Goal: Task Accomplishment & Management: Manage account settings

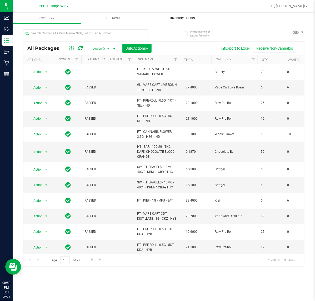
click at [175, 16] on span "Inventory Counts" at bounding box center [182, 18] width 39 height 5
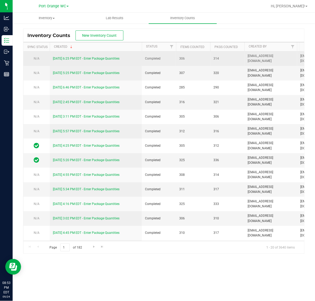
click at [101, 58] on link "9/24/25 6:25 PM EDT - Enter Package Quantities" at bounding box center [86, 59] width 66 height 4
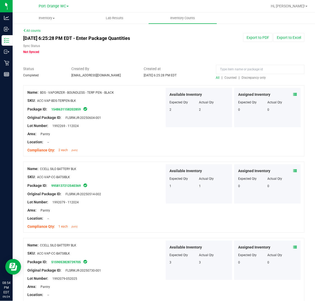
click at [249, 77] on span "Discrepancy only" at bounding box center [254, 78] width 24 height 4
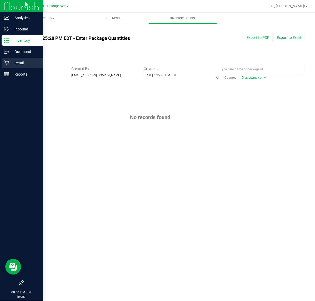
click at [14, 66] on p "Retail" at bounding box center [25, 63] width 32 height 6
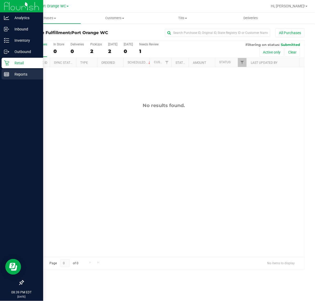
click at [14, 72] on p "Reports" at bounding box center [25, 74] width 32 height 6
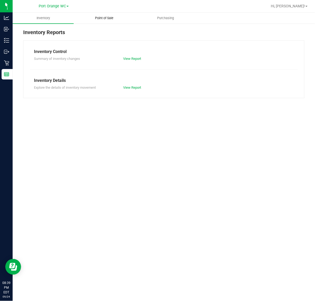
click at [101, 15] on uib-tab-heading "Point of Sale" at bounding box center [104, 18] width 60 height 11
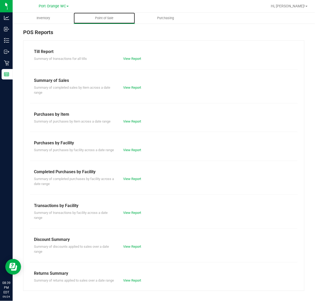
scroll to position [6, 0]
drag, startPoint x: 125, startPoint y: 190, endPoint x: 125, endPoint y: 185, distance: 4.5
click at [125, 188] on div "Till Report Summary of transactions for all tills View Report Summary of Sales …" at bounding box center [163, 165] width 281 height 251
click at [125, 179] on link "View Report" at bounding box center [132, 179] width 18 height 4
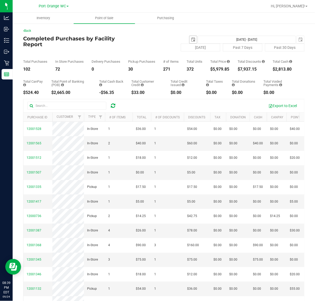
click at [191, 40] on span "select" at bounding box center [193, 40] width 4 height 4
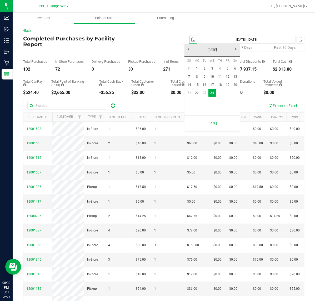
scroll to position [0, 13]
click at [195, 93] on link "22" at bounding box center [197, 93] width 8 height 8
type input "[DATE]"
type input "[DATE] - [DATE]"
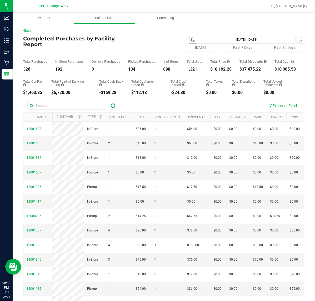
click at [191, 39] on span "select" at bounding box center [193, 40] width 4 height 4
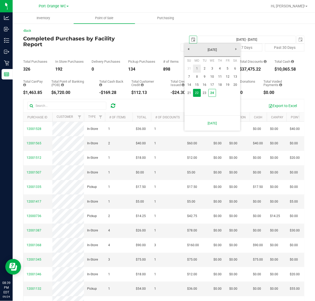
click at [198, 70] on link "1" at bounding box center [197, 69] width 8 height 8
type input "[DATE]"
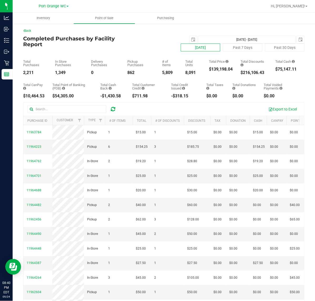
click at [182, 48] on button "[DATE]" at bounding box center [200, 48] width 39 height 8
type input "[DATE] - [DATE]"
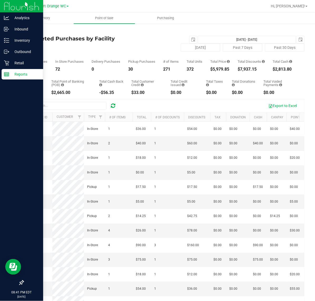
click at [6, 72] on icon at bounding box center [6, 74] width 5 height 5
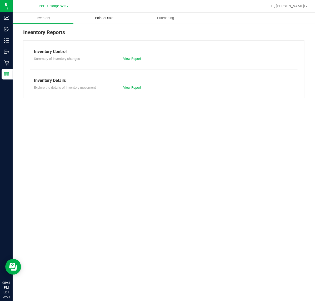
click at [112, 16] on span "Point of Sale" at bounding box center [104, 18] width 33 height 5
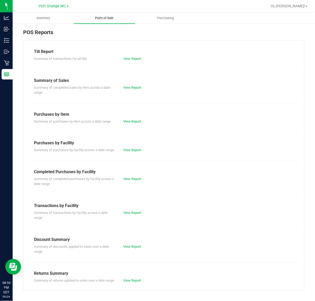
click at [116, 19] on span "Point of Sale" at bounding box center [104, 18] width 33 height 5
click at [131, 215] on link "View Report" at bounding box center [132, 213] width 18 height 4
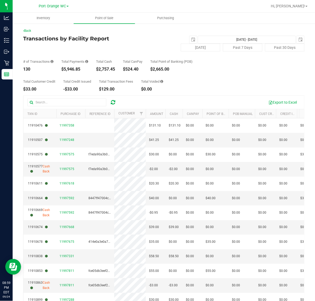
click at [308, 13] on ul "Inventory Point of Sale Purchasing" at bounding box center [170, 18] width 315 height 11
click at [305, 8] on link "Hi, [PERSON_NAME]!" at bounding box center [288, 6] width 41 height 6
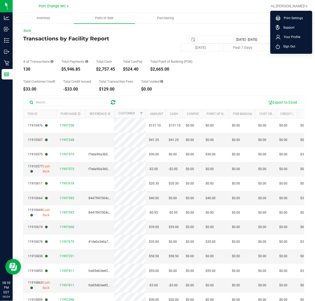
drag, startPoint x: 291, startPoint y: 45, endPoint x: 279, endPoint y: 11, distance: 36.1
click at [291, 45] on span "Sign Out" at bounding box center [287, 46] width 15 height 5
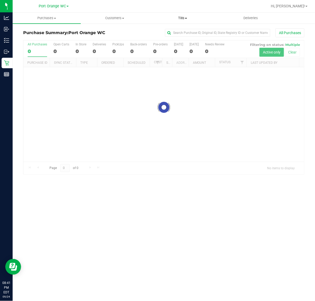
click at [181, 22] on uib-tab-heading "Tills Manage tills Reconcile e-payments" at bounding box center [183, 18] width 68 height 11
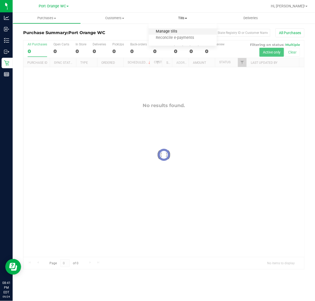
click at [173, 29] on span "Manage tills" at bounding box center [165, 31] width 35 height 4
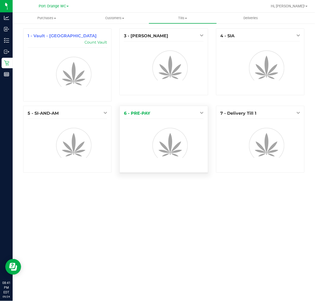
click at [199, 107] on div "1 - Vault - Port Orange Count Vault 3 - MACY-GRAY 4 - SIA 5 - SI-AND-AM 6 - PRE…" at bounding box center [163, 102] width 289 height 149
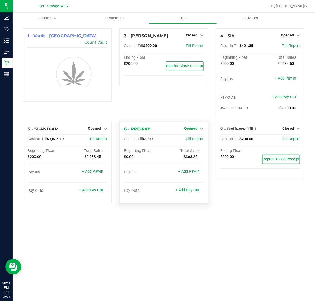
click at [192, 129] on span "Opened" at bounding box center [190, 128] width 13 height 4
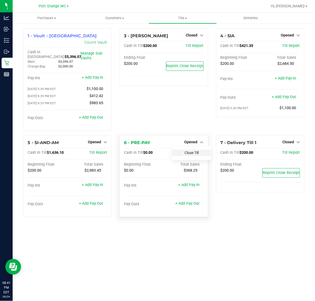
click at [189, 151] on link "Close Till" at bounding box center [191, 153] width 14 height 4
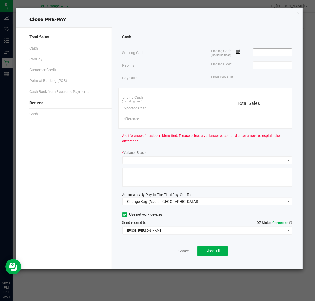
drag, startPoint x: 260, startPoint y: 57, endPoint x: 261, endPoint y: 52, distance: 5.0
click at [260, 57] on div "Ending Cash (including float)" at bounding box center [251, 52] width 81 height 13
click at [261, 52] on input at bounding box center [272, 52] width 39 height 7
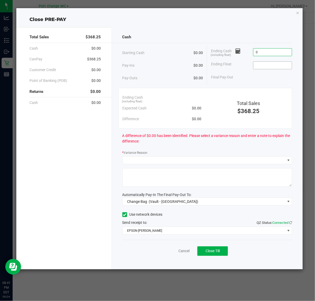
type input "$0.00"
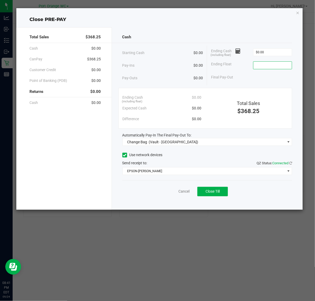
click at [265, 65] on input at bounding box center [272, 65] width 39 height 7
type input "$0.00"
click at [223, 137] on div "Automatically Pay-In The Final Pay-Out To:" at bounding box center [207, 136] width 170 height 6
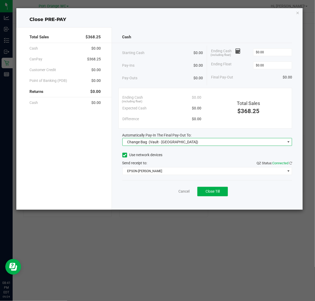
click at [175, 143] on span "(Vault - Port Orange)" at bounding box center [172, 142] width 49 height 4
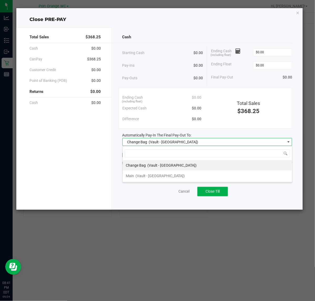
scroll to position [8, 170]
drag, startPoint x: 139, startPoint y: 174, endPoint x: 142, endPoint y: 174, distance: 3.7
click at [139, 174] on span "(Vault - Port Orange)" at bounding box center [159, 176] width 49 height 4
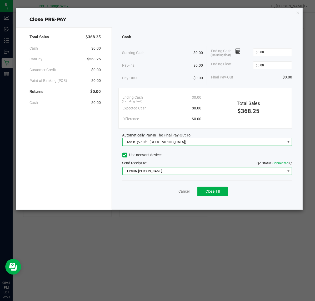
click at [151, 171] on span "EPSON-BOBBIE-GENTRY" at bounding box center [203, 171] width 163 height 7
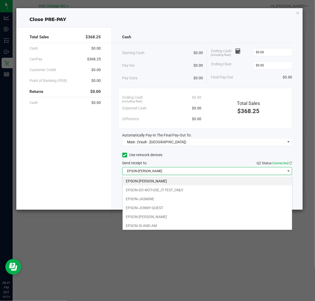
click at [153, 208] on li "EPSON-JONNY-QUEST" at bounding box center [206, 208] width 169 height 9
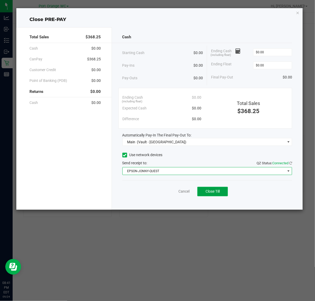
click at [216, 190] on span "Close Till" at bounding box center [212, 191] width 14 height 4
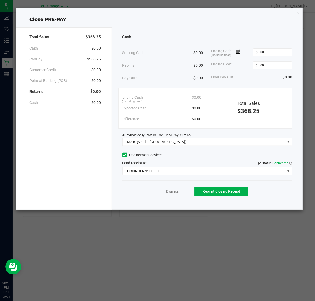
click at [173, 191] on link "Dismiss" at bounding box center [172, 192] width 13 height 6
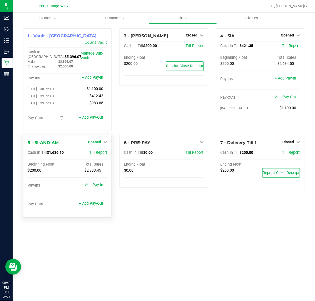
click at [95, 140] on span "Opened" at bounding box center [94, 142] width 13 height 4
click at [95, 151] on link "Close Till" at bounding box center [95, 153] width 14 height 4
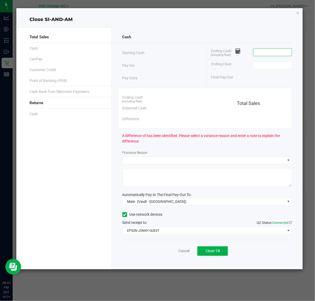
drag, startPoint x: 271, startPoint y: 53, endPoint x: 269, endPoint y: 54, distance: 3.2
click at [271, 53] on input at bounding box center [272, 52] width 39 height 7
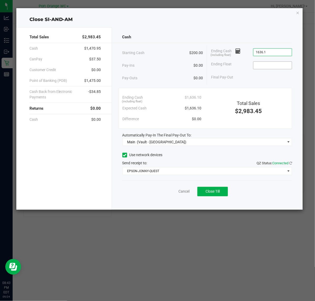
type input "$1,636.10"
click at [265, 63] on input at bounding box center [272, 65] width 39 height 7
type input "$200.00"
click at [216, 191] on span "Close Till" at bounding box center [212, 191] width 14 height 4
click at [168, 191] on link "Dismiss" at bounding box center [172, 192] width 13 height 6
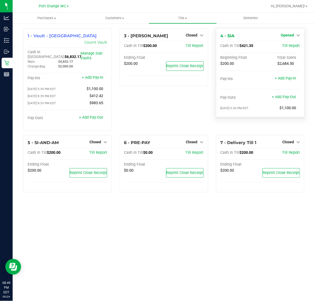
click at [294, 35] on link "Opened" at bounding box center [289, 35] width 19 height 4
click at [286, 46] on link "Close Till" at bounding box center [287, 46] width 14 height 4
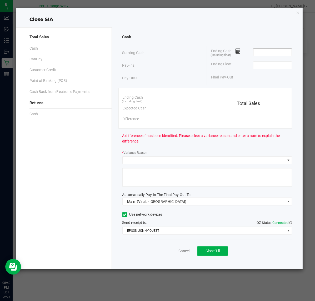
click at [278, 55] on input at bounding box center [272, 52] width 39 height 7
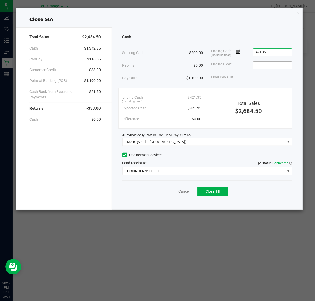
type input "$421.35"
click at [284, 65] on input at bounding box center [272, 65] width 39 height 7
type input "$200.00"
click at [250, 29] on div "Cash Starting Cash $200.00 Pay-Ins $0.00 Pay-Outs $1,100.00 Ending Cash (includ…" at bounding box center [207, 118] width 191 height 183
click at [219, 194] on button "Close Till" at bounding box center [212, 191] width 30 height 9
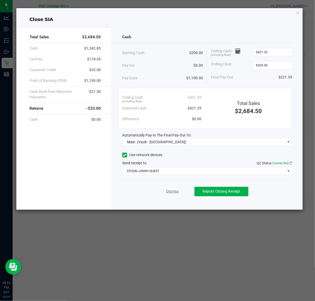
click at [176, 192] on link "Dismiss" at bounding box center [172, 192] width 13 height 6
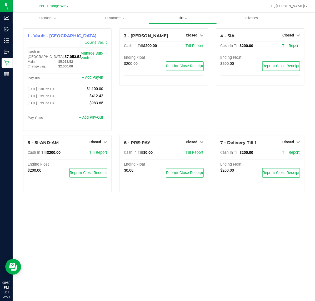
click at [183, 18] on span "Tills" at bounding box center [183, 18] width 68 height 5
click at [170, 36] on span "Reconcile e-payments" at bounding box center [174, 38] width 52 height 4
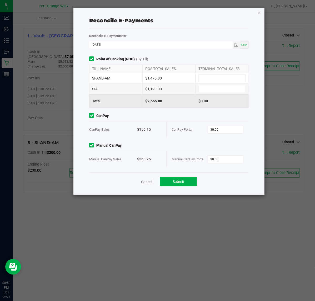
click at [222, 83] on div "SI-AND-AM $1,475.00" at bounding box center [168, 78] width 159 height 11
click at [222, 78] on input at bounding box center [221, 78] width 47 height 7
type input "$1,475.00"
click at [221, 87] on input at bounding box center [221, 88] width 47 height 7
type input "$1,190.00"
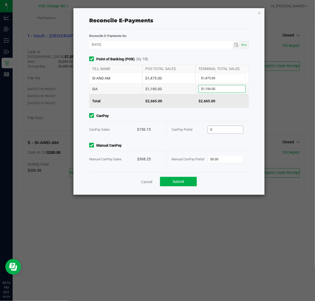
click at [225, 131] on input "0" at bounding box center [225, 129] width 35 height 7
type input "$156.15"
click at [225, 161] on input "0" at bounding box center [225, 159] width 35 height 7
type input "$368.25"
click at [188, 183] on button "Submit" at bounding box center [178, 181] width 37 height 9
